Goal: Task Accomplishment & Management: Complete application form

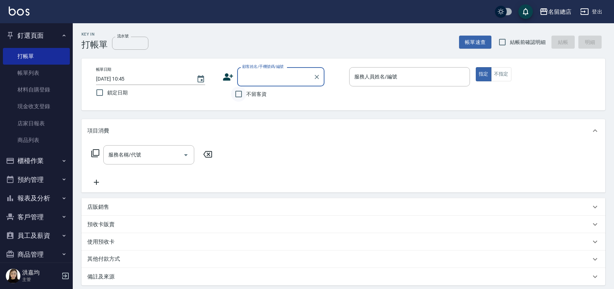
click at [240, 93] on input "不留客資" at bounding box center [238, 94] width 15 height 15
checkbox input "true"
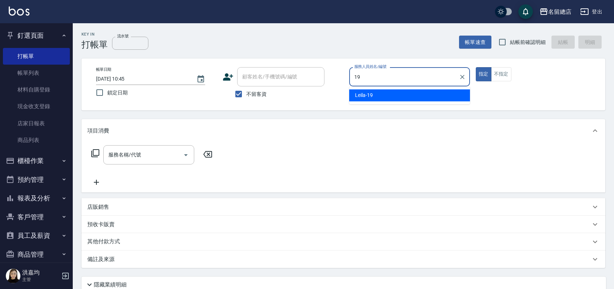
type input "Leila-19"
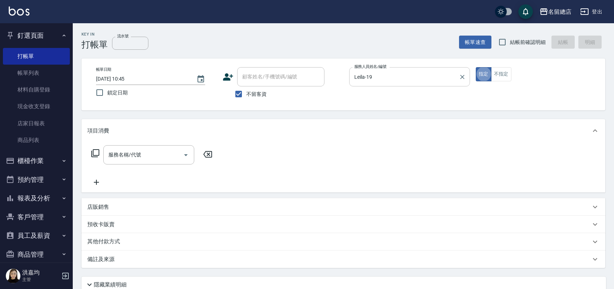
type button "true"
click at [237, 94] on input "不留客資" at bounding box center [238, 94] width 15 height 15
checkbox input "false"
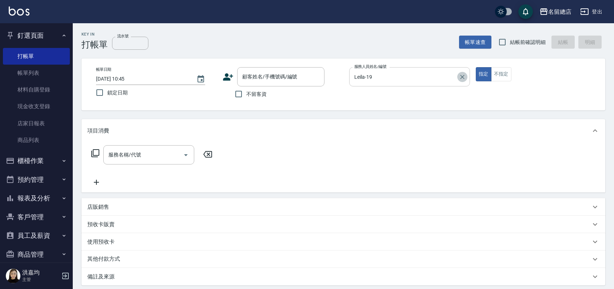
click at [461, 77] on icon "Clear" at bounding box center [462, 77] width 4 height 4
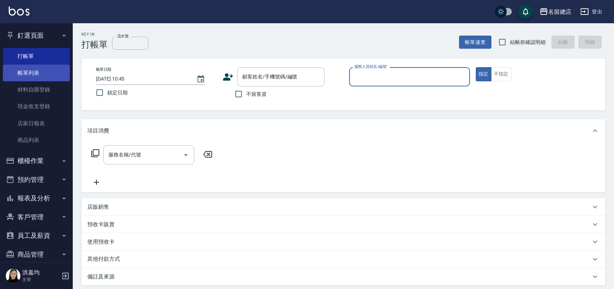
click at [26, 72] on link "帳單列表" at bounding box center [36, 73] width 67 height 17
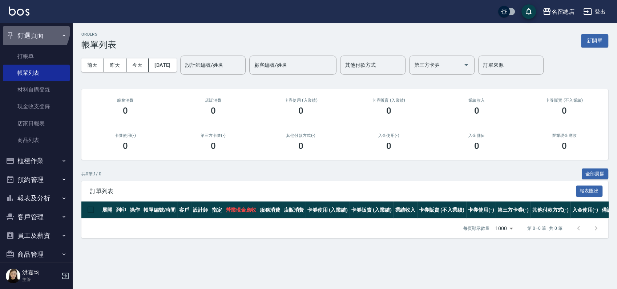
click at [30, 28] on button "釘選頁面" at bounding box center [36, 35] width 67 height 19
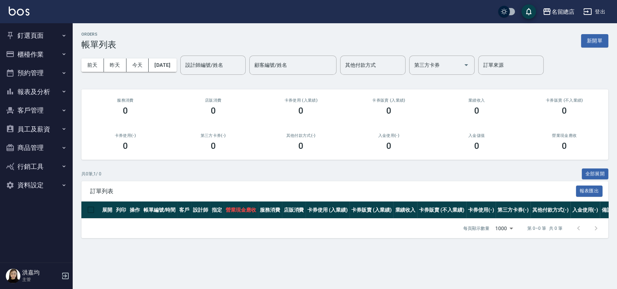
click at [35, 57] on button "櫃檯作業" at bounding box center [36, 54] width 67 height 19
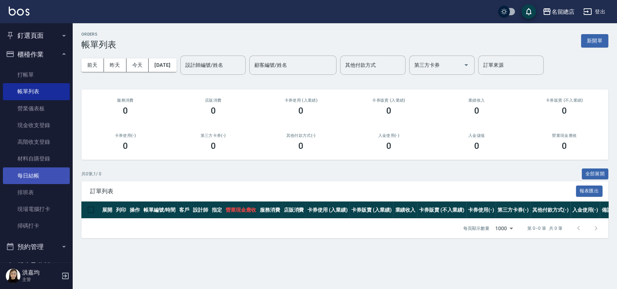
click at [43, 181] on link "每日結帳" at bounding box center [36, 176] width 67 height 17
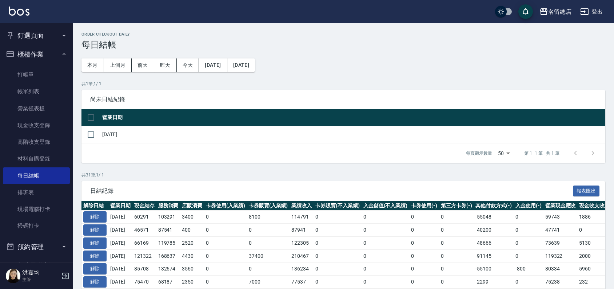
scroll to position [81, 0]
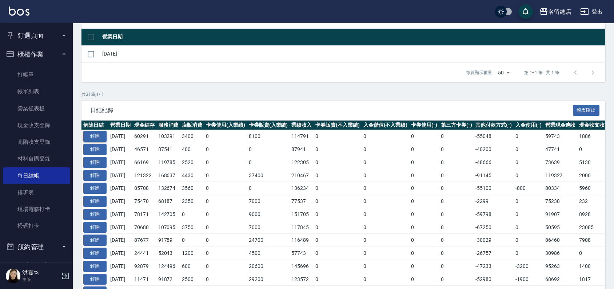
click at [102, 138] on button "解除" at bounding box center [94, 136] width 23 height 11
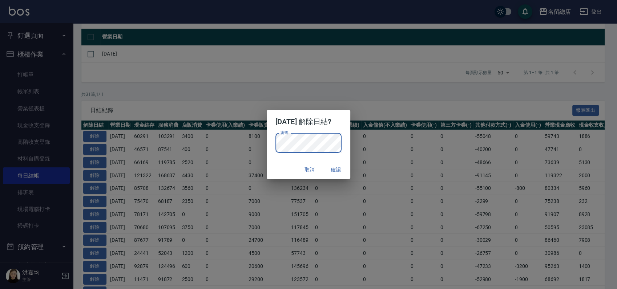
click at [339, 168] on button "確認" at bounding box center [335, 169] width 23 height 13
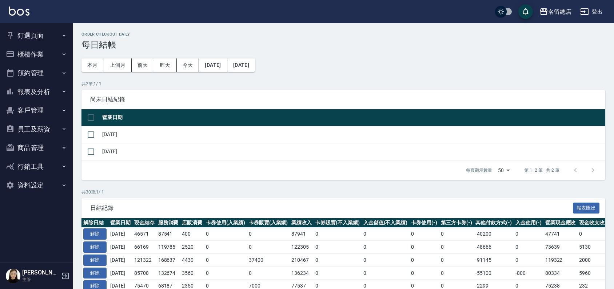
click at [33, 33] on button "釘選頁面" at bounding box center [36, 35] width 67 height 19
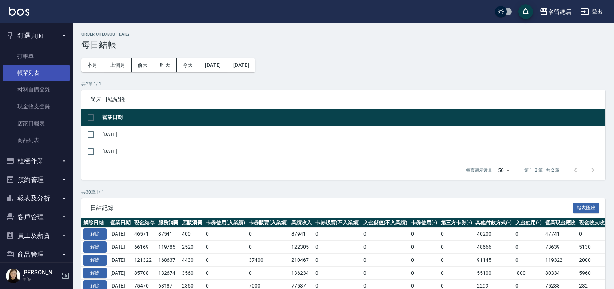
click at [35, 74] on link "帳單列表" at bounding box center [36, 73] width 67 height 17
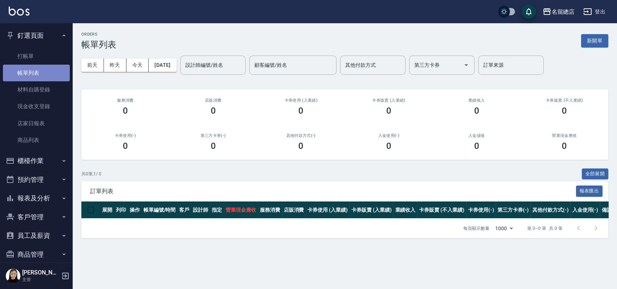
click at [46, 71] on link "帳單列表" at bounding box center [36, 73] width 67 height 17
click at [113, 67] on button "昨天" at bounding box center [115, 65] width 23 height 13
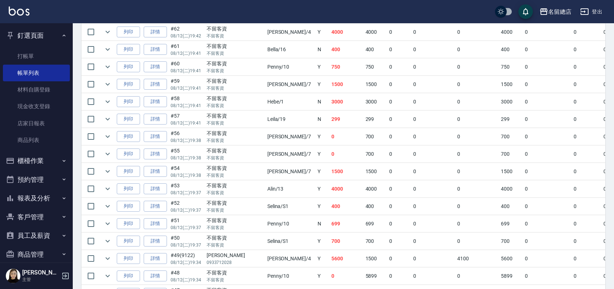
scroll to position [242, 0]
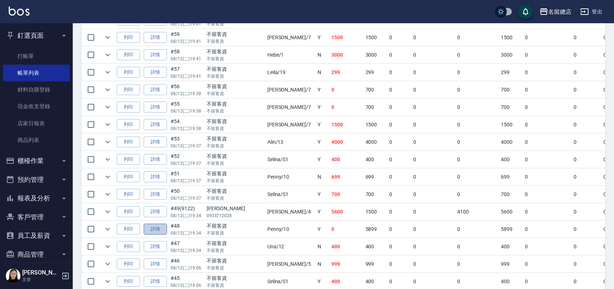
click at [162, 230] on link "詳情" at bounding box center [155, 229] width 23 height 11
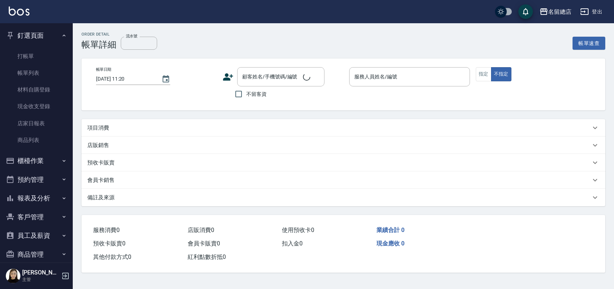
type input "[DATE] 19:34"
checkbox input "true"
type input "Penny-10"
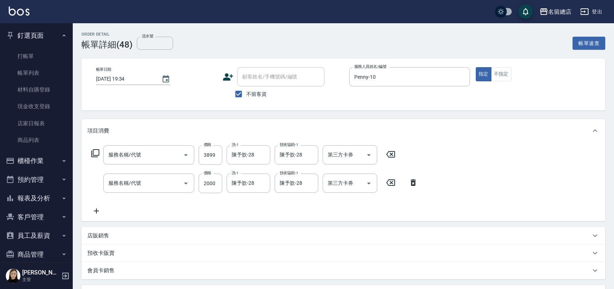
type input "自備接髮(616)"
type input "染髮1500以上(502)"
click at [239, 93] on input "不留客資" at bounding box center [238, 94] width 15 height 15
checkbox input "false"
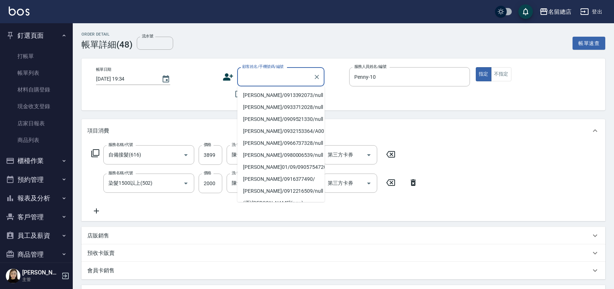
click at [247, 75] on div "顧客姓名/手機號碼/編號 顧客姓名/手機號碼/編號" at bounding box center [280, 76] width 87 height 19
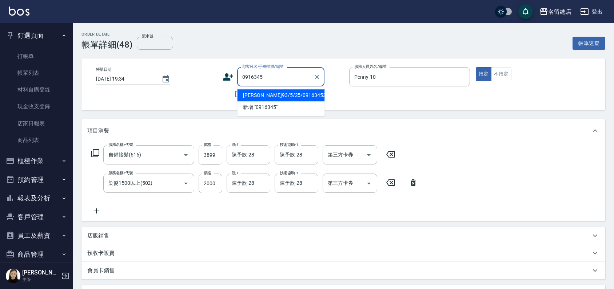
click at [252, 96] on li "[PERSON_NAME]93/5/25/0916345253/null" at bounding box center [280, 95] width 87 height 12
type input "[PERSON_NAME]93/5/25/0916345253/null"
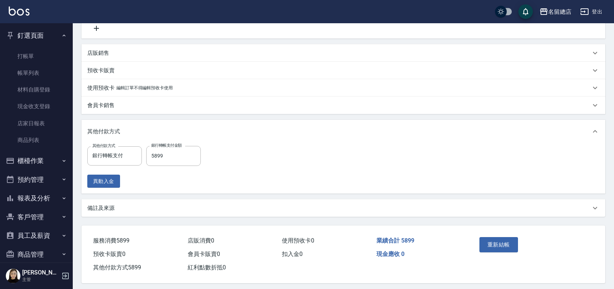
scroll to position [188, 0]
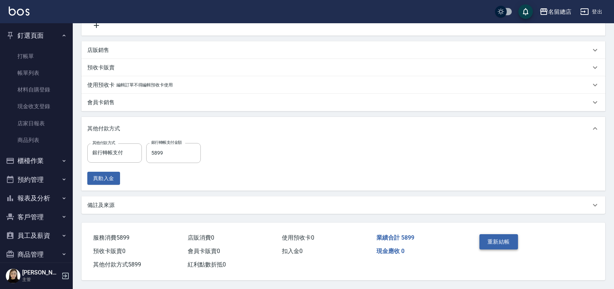
click at [497, 244] on button "重新結帳" at bounding box center [498, 241] width 39 height 15
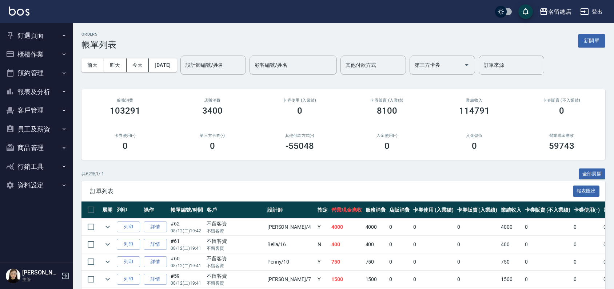
click at [35, 52] on button "櫃檯作業" at bounding box center [36, 54] width 67 height 19
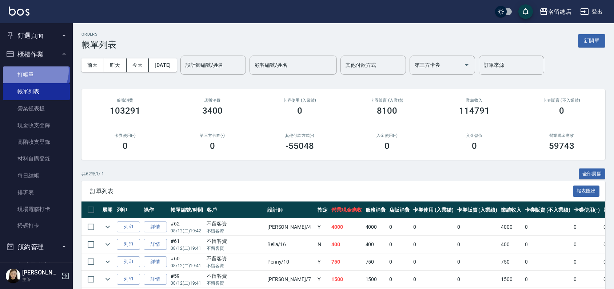
click at [33, 71] on link "打帳單" at bounding box center [36, 75] width 67 height 17
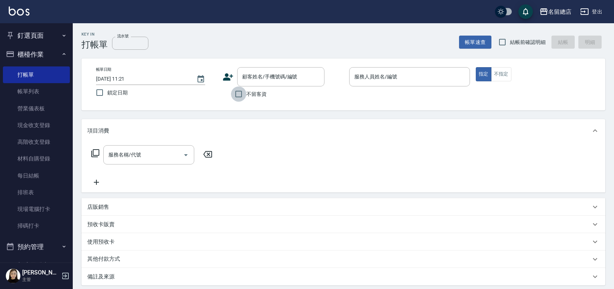
click at [238, 95] on input "不留客資" at bounding box center [238, 94] width 15 height 15
checkbox input "true"
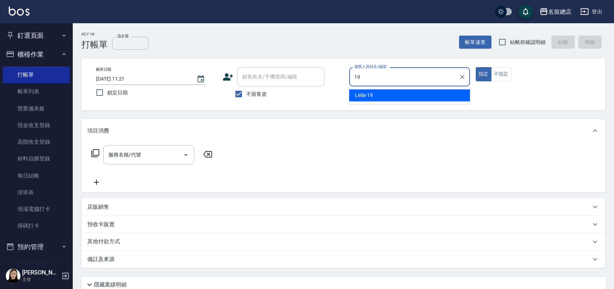
type input "Leila-19"
type button "true"
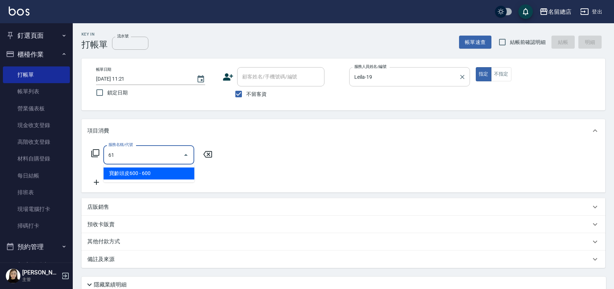
type input "611"
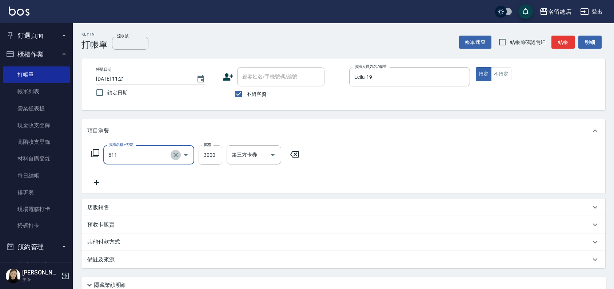
click at [173, 155] on icon "Clear" at bounding box center [175, 155] width 7 height 7
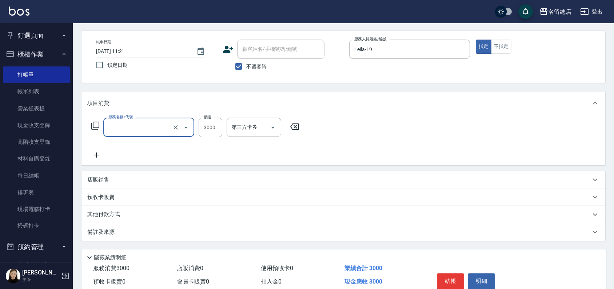
scroll to position [61, 0]
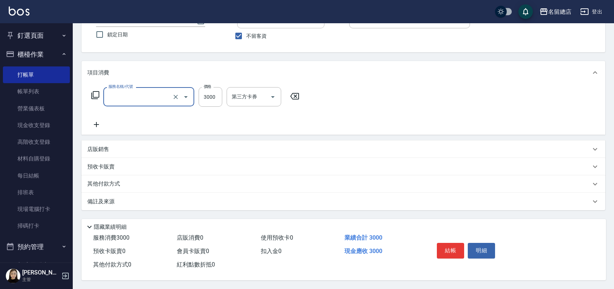
type input "洗髮卷3000(611)"
click at [107, 163] on p "預收卡販賣" at bounding box center [100, 167] width 27 height 8
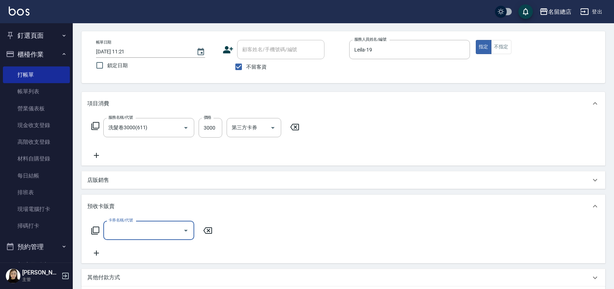
scroll to position [0, 0]
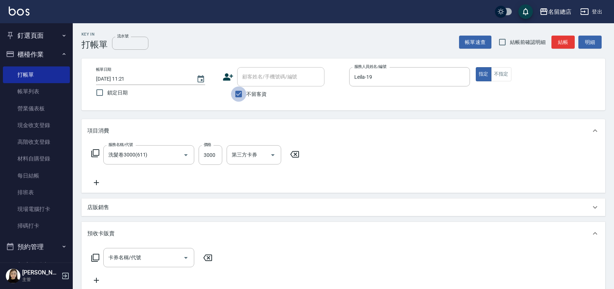
click at [238, 95] on input "不留客資" at bounding box center [238, 94] width 15 height 15
checkbox input "false"
click at [252, 77] on input "顧客姓名/手機號碼/編號" at bounding box center [275, 77] width 70 height 13
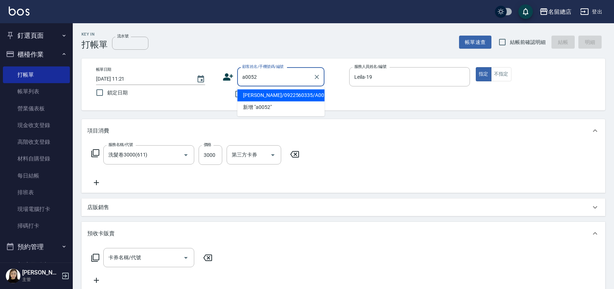
type input "董明秀/0922560335/A0052"
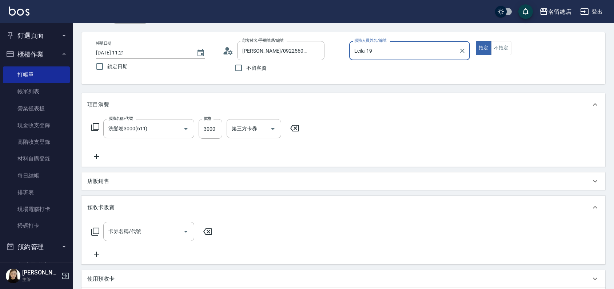
scroll to position [40, 0]
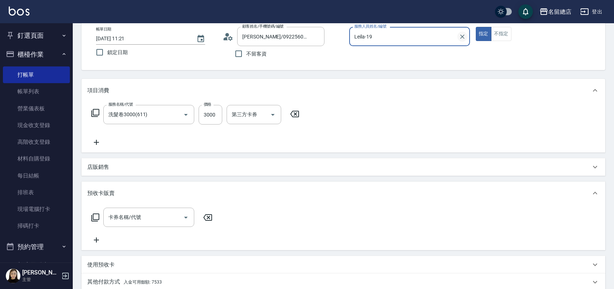
click at [464, 36] on icon "Clear" at bounding box center [461, 36] width 7 height 7
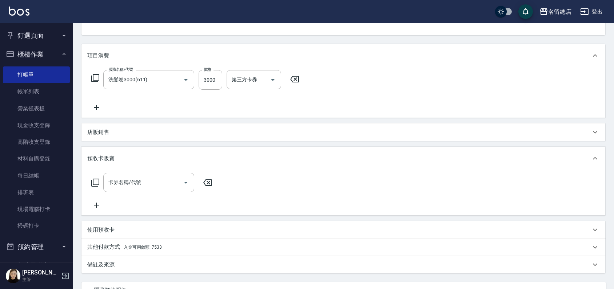
scroll to position [0, 0]
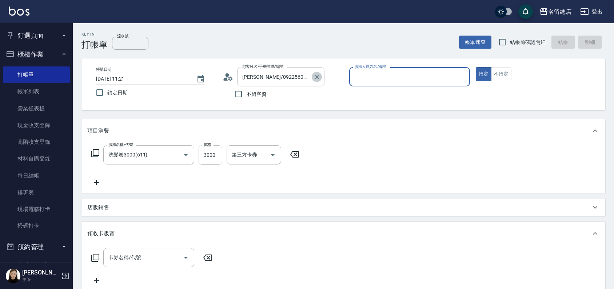
click at [317, 79] on icon "Clear" at bounding box center [316, 76] width 7 height 7
